Goal: Find specific page/section: Find specific page/section

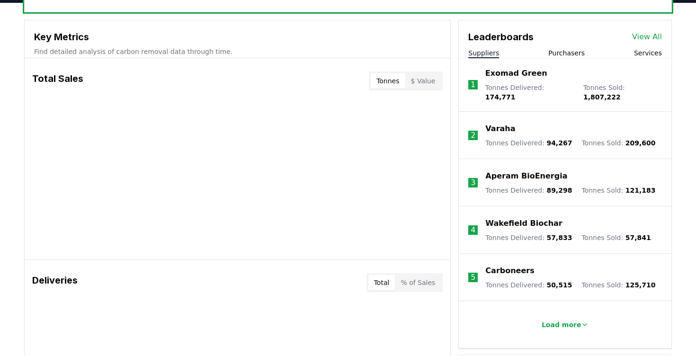
scroll to position [327, 0]
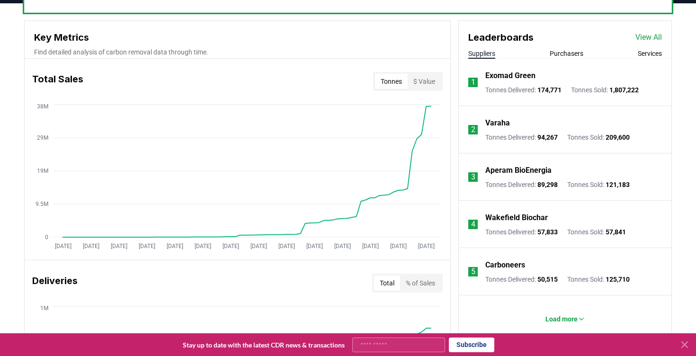
click at [653, 38] on link "View All" at bounding box center [648, 37] width 27 height 11
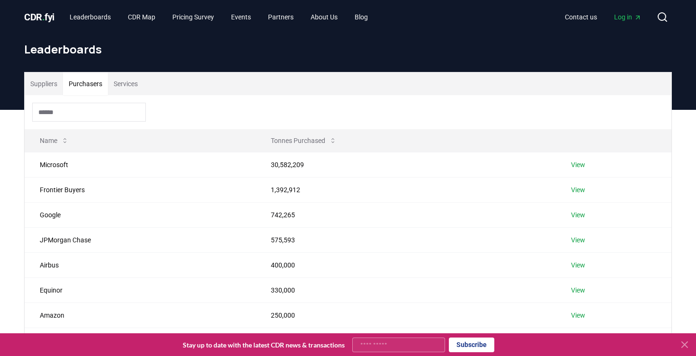
click at [91, 87] on button "Purchasers" at bounding box center [85, 83] width 45 height 23
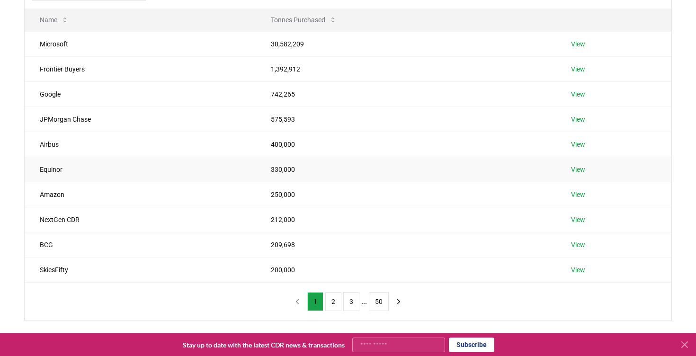
scroll to position [120, 0]
